Goal: Information Seeking & Learning: Learn about a topic

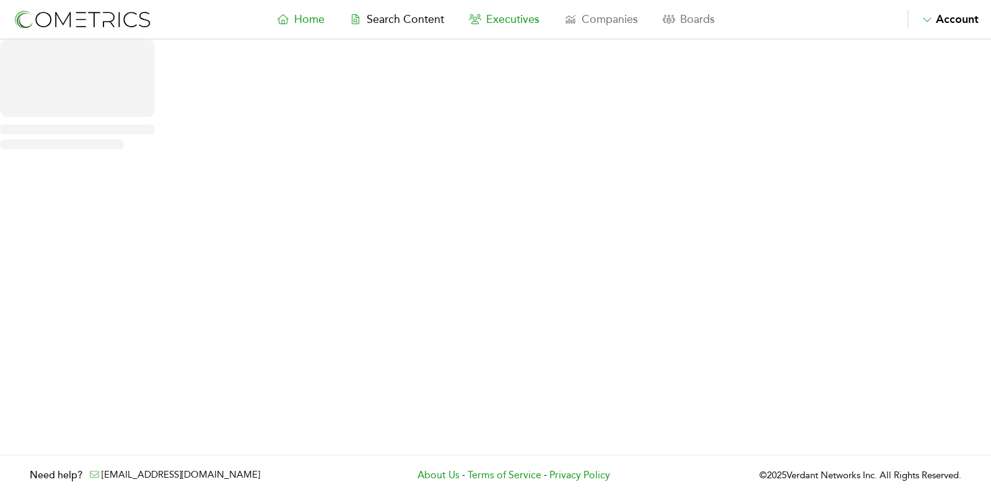
click at [512, 20] on span "Executives" at bounding box center [512, 19] width 53 height 14
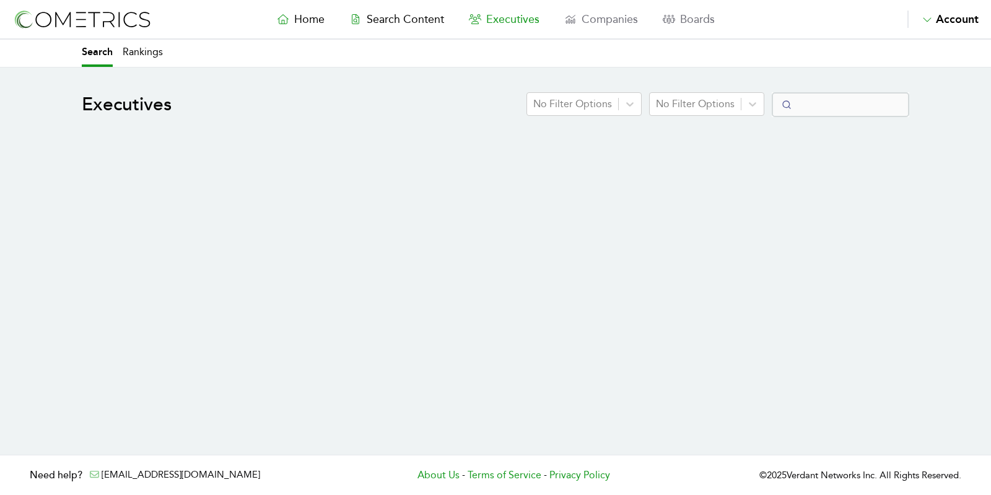
select select "50"
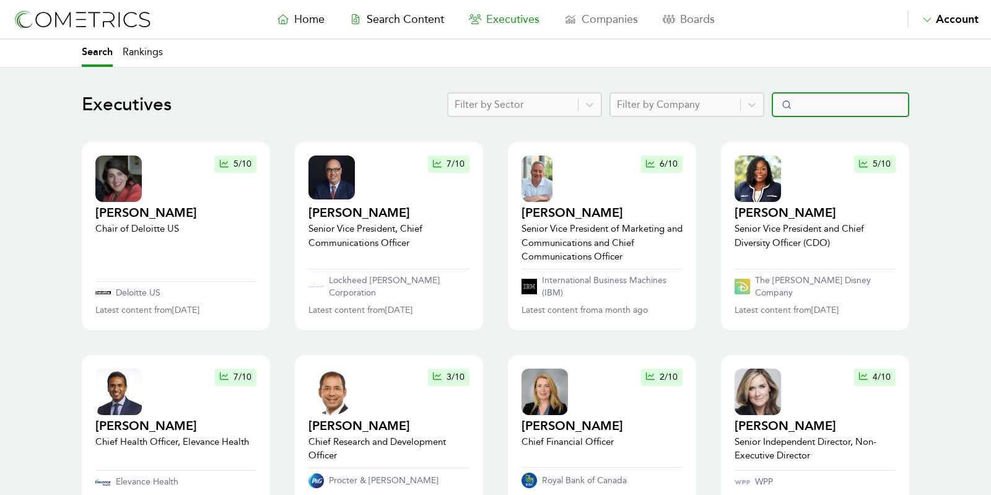
click at [825, 100] on input "Search" at bounding box center [841, 104] width 138 height 25
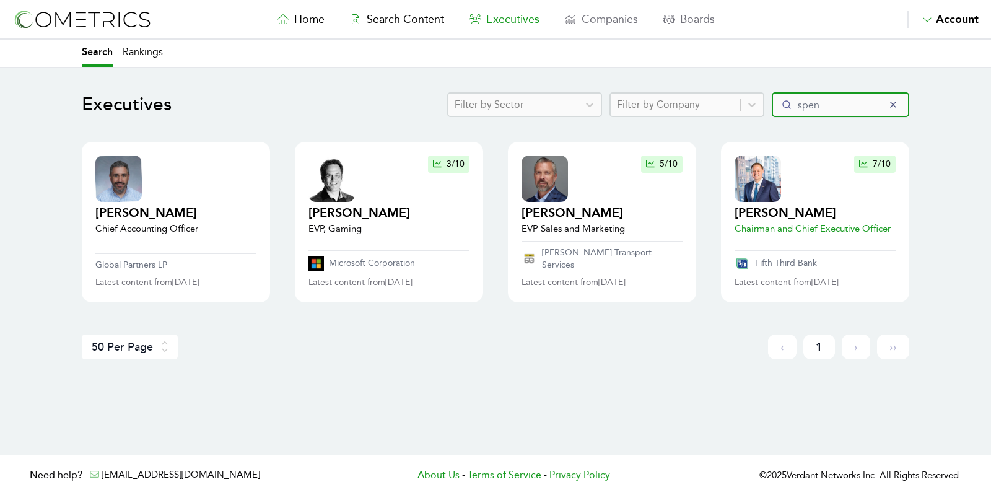
type input "spen"
click at [776, 209] on h2 "[PERSON_NAME]" at bounding box center [813, 212] width 156 height 17
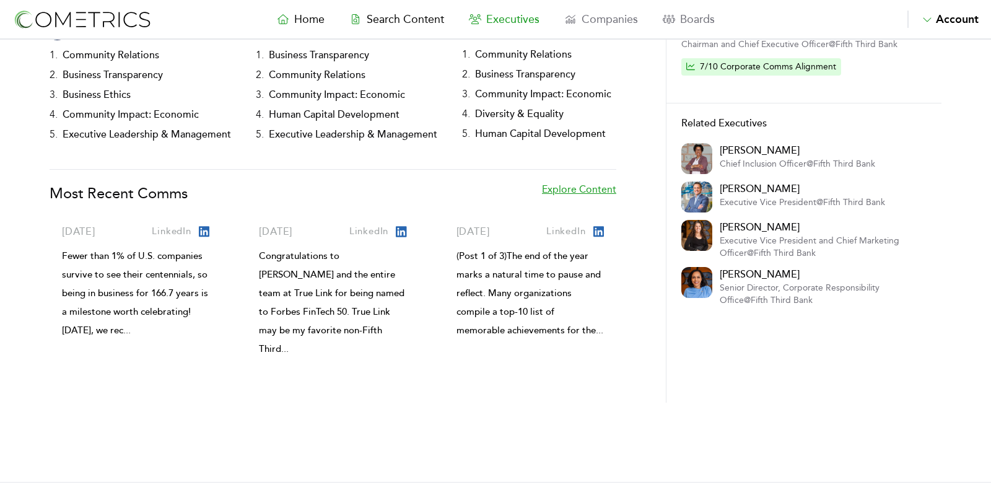
scroll to position [196, 0]
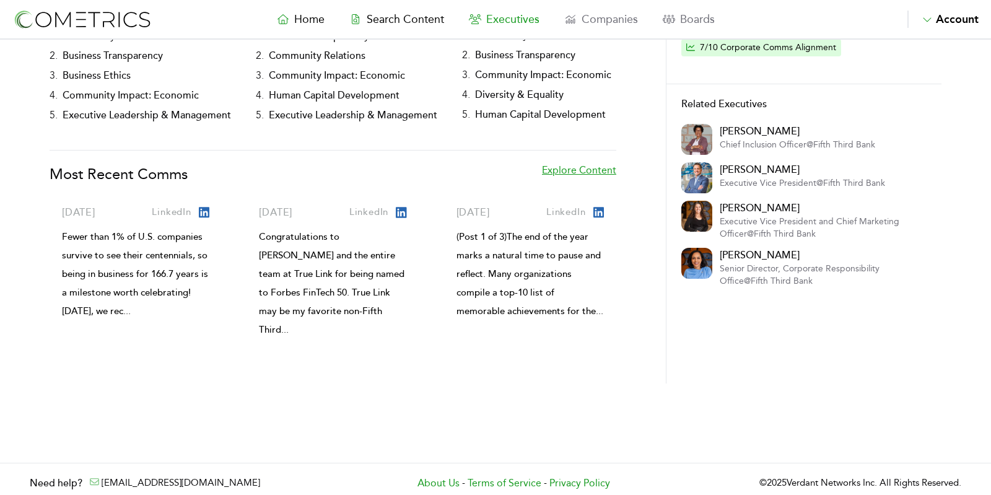
click at [587, 172] on link "Explore Content" at bounding box center [579, 180] width 74 height 35
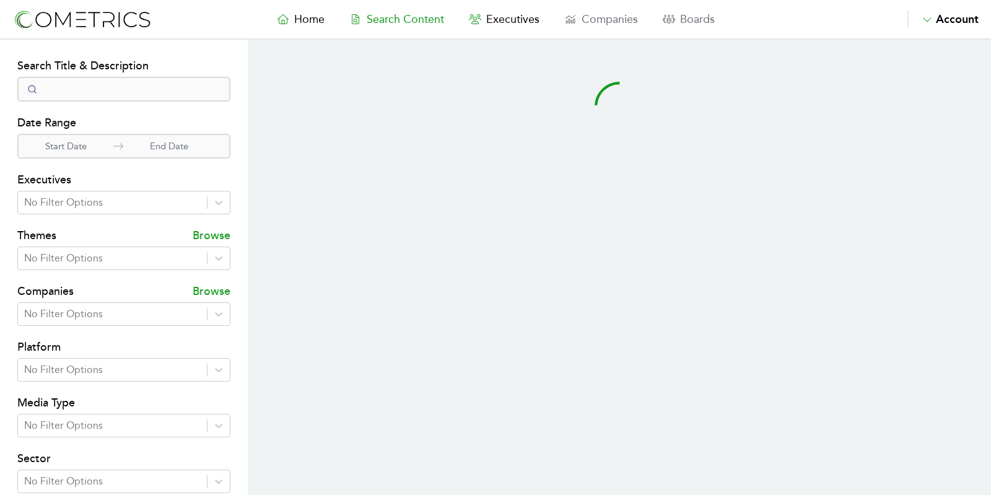
select select "50"
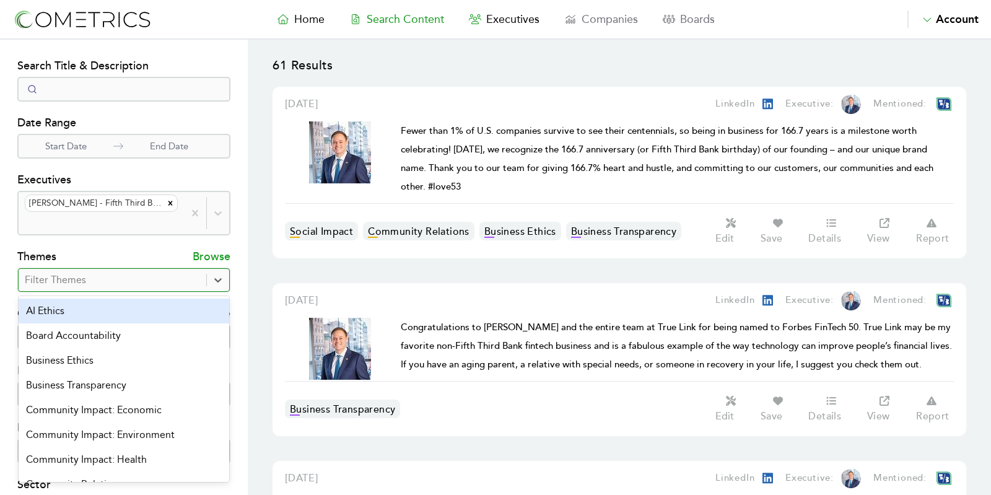
click at [87, 271] on div at bounding box center [112, 279] width 175 height 17
click at [106, 299] on div "AI Ethics" at bounding box center [124, 311] width 211 height 25
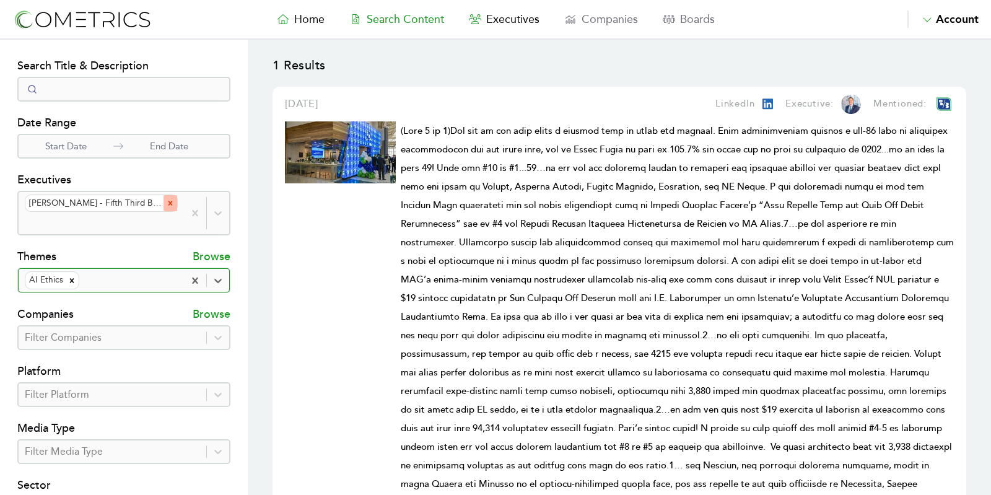
click at [166, 203] on icon "Remove Tim Spence - Fifth Third Bank" at bounding box center [170, 203] width 9 height 9
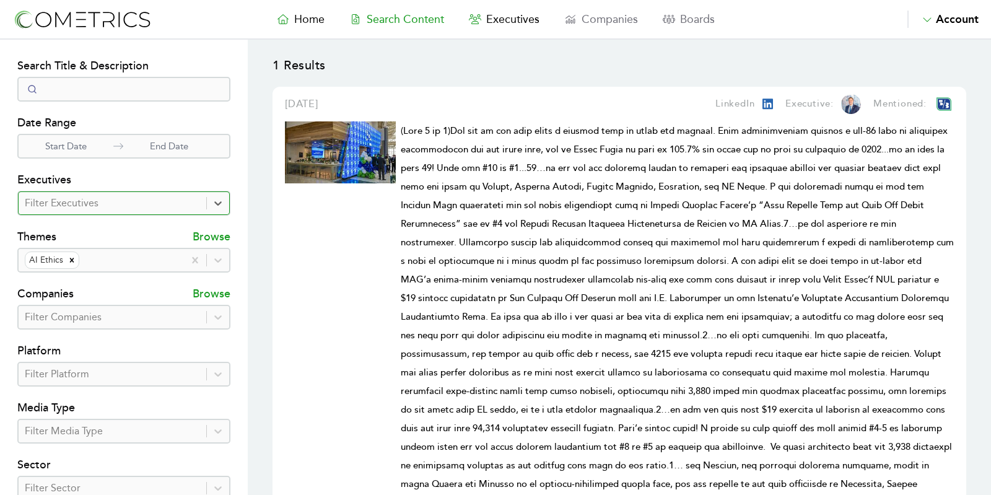
click at [143, 201] on div at bounding box center [112, 203] width 175 height 17
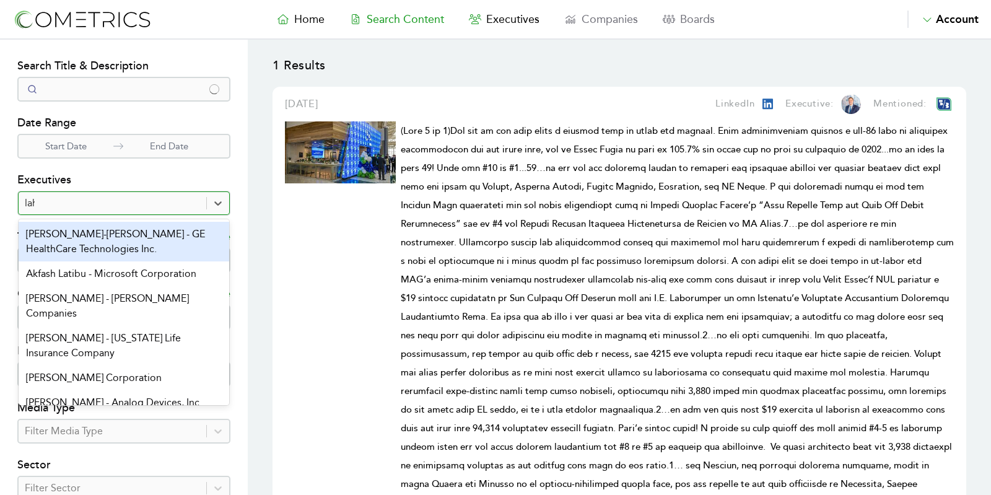
type input "[PERSON_NAME]"
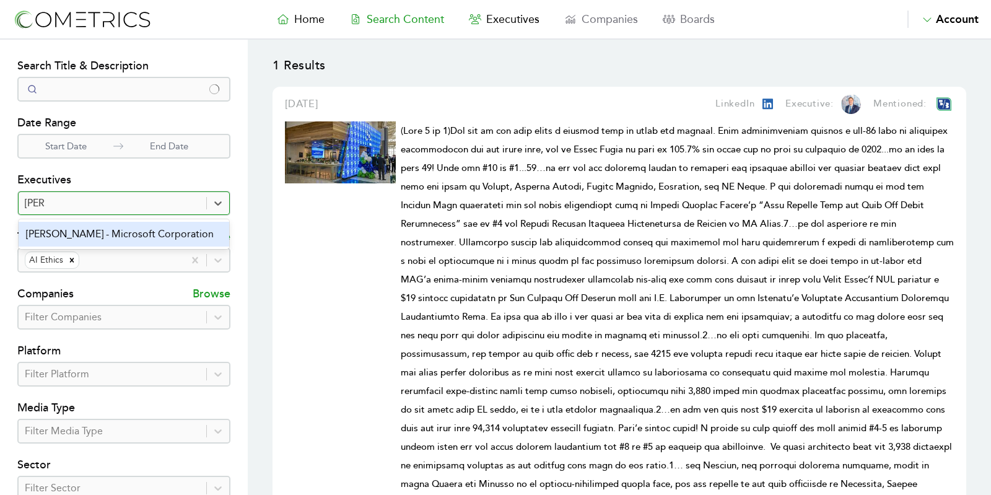
click at [117, 235] on div "[PERSON_NAME] - Microsoft Corporation" at bounding box center [124, 234] width 211 height 25
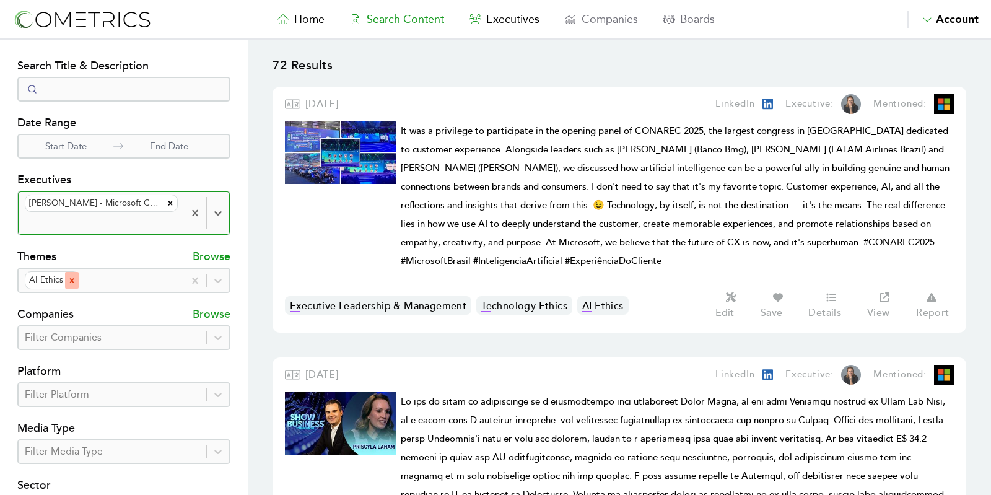
click at [72, 281] on icon "Remove AI Ethics" at bounding box center [72, 280] width 9 height 9
